Goal: Use online tool/utility

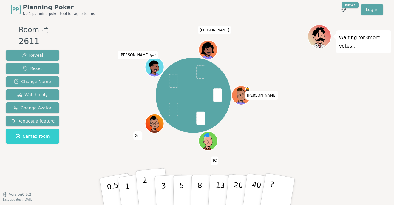
click at [143, 186] on p "2" at bounding box center [146, 192] width 8 height 32
click at [150, 186] on button "2" at bounding box center [152, 191] width 34 height 47
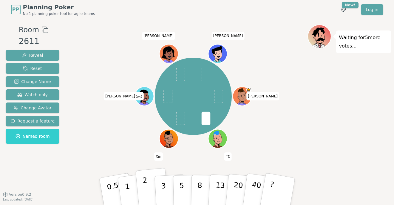
click at [145, 188] on p "2" at bounding box center [146, 192] width 8 height 32
click at [148, 188] on button "2" at bounding box center [152, 191] width 34 height 47
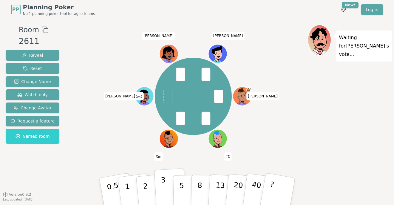
click at [167, 191] on button "3" at bounding box center [170, 191] width 32 height 47
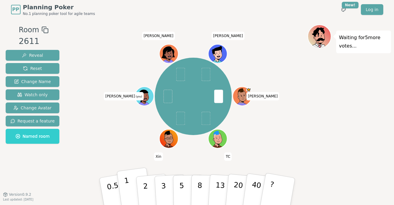
click at [130, 186] on button "1" at bounding box center [134, 191] width 35 height 48
click at [131, 185] on button "1" at bounding box center [134, 191] width 35 height 48
click at [149, 180] on button "2" at bounding box center [152, 191] width 34 height 47
click at [146, 184] on p "2" at bounding box center [146, 192] width 8 height 32
click at [145, 177] on p "2" at bounding box center [146, 192] width 8 height 32
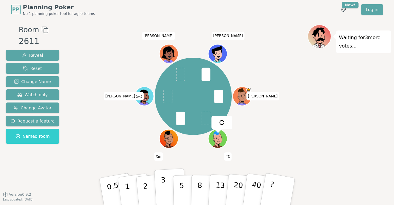
click at [166, 184] on button "3" at bounding box center [170, 191] width 32 height 47
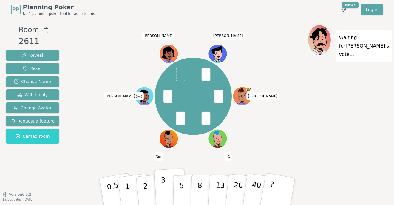
click at [161, 174] on button "3" at bounding box center [170, 191] width 32 height 47
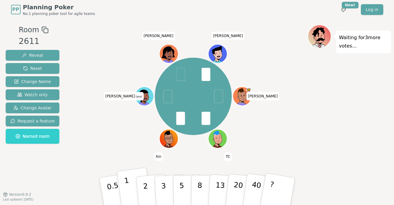
click at [130, 181] on button "1" at bounding box center [134, 191] width 35 height 48
